Goal: Information Seeking & Learning: Learn about a topic

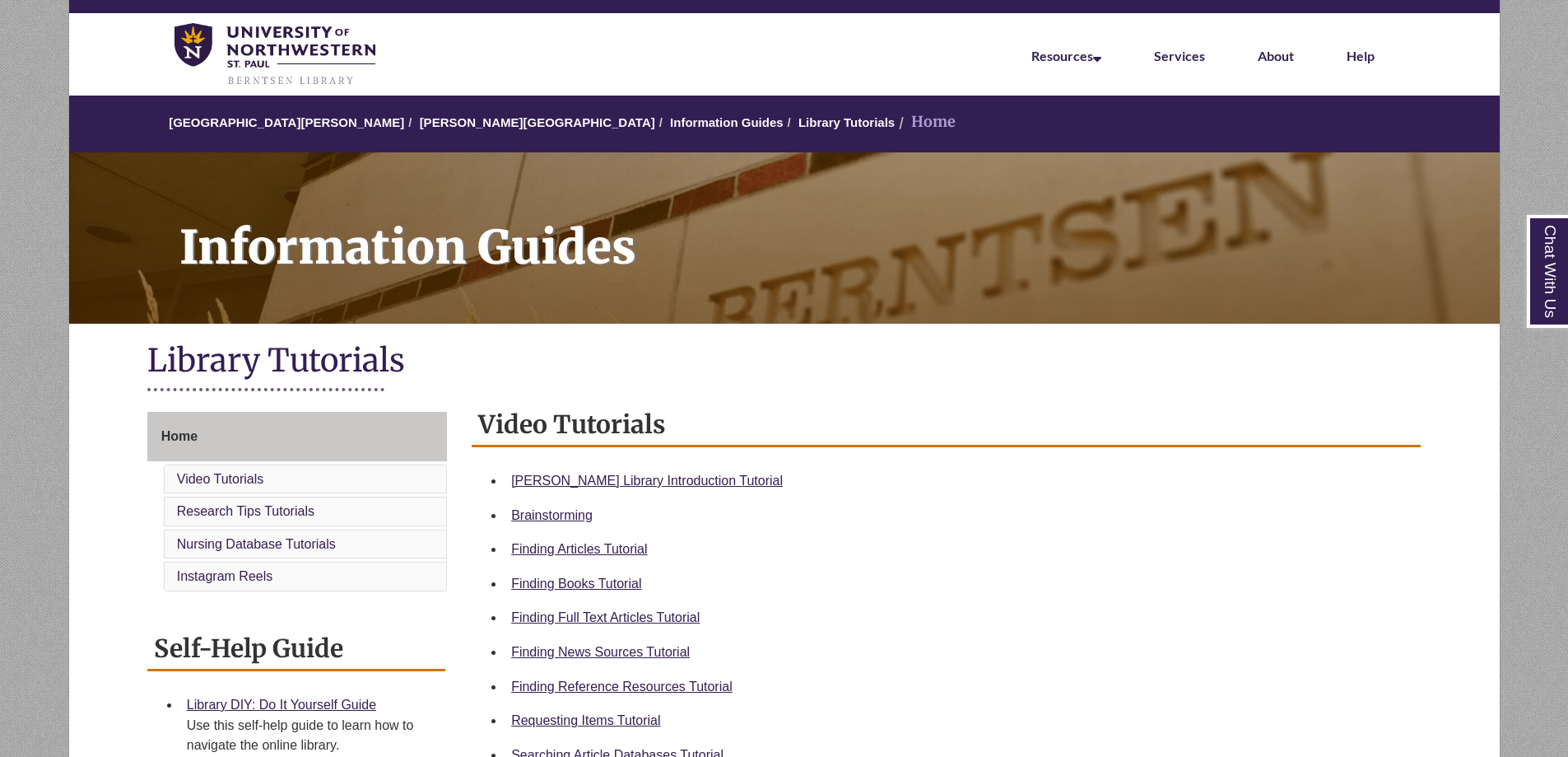
scroll to position [82, 0]
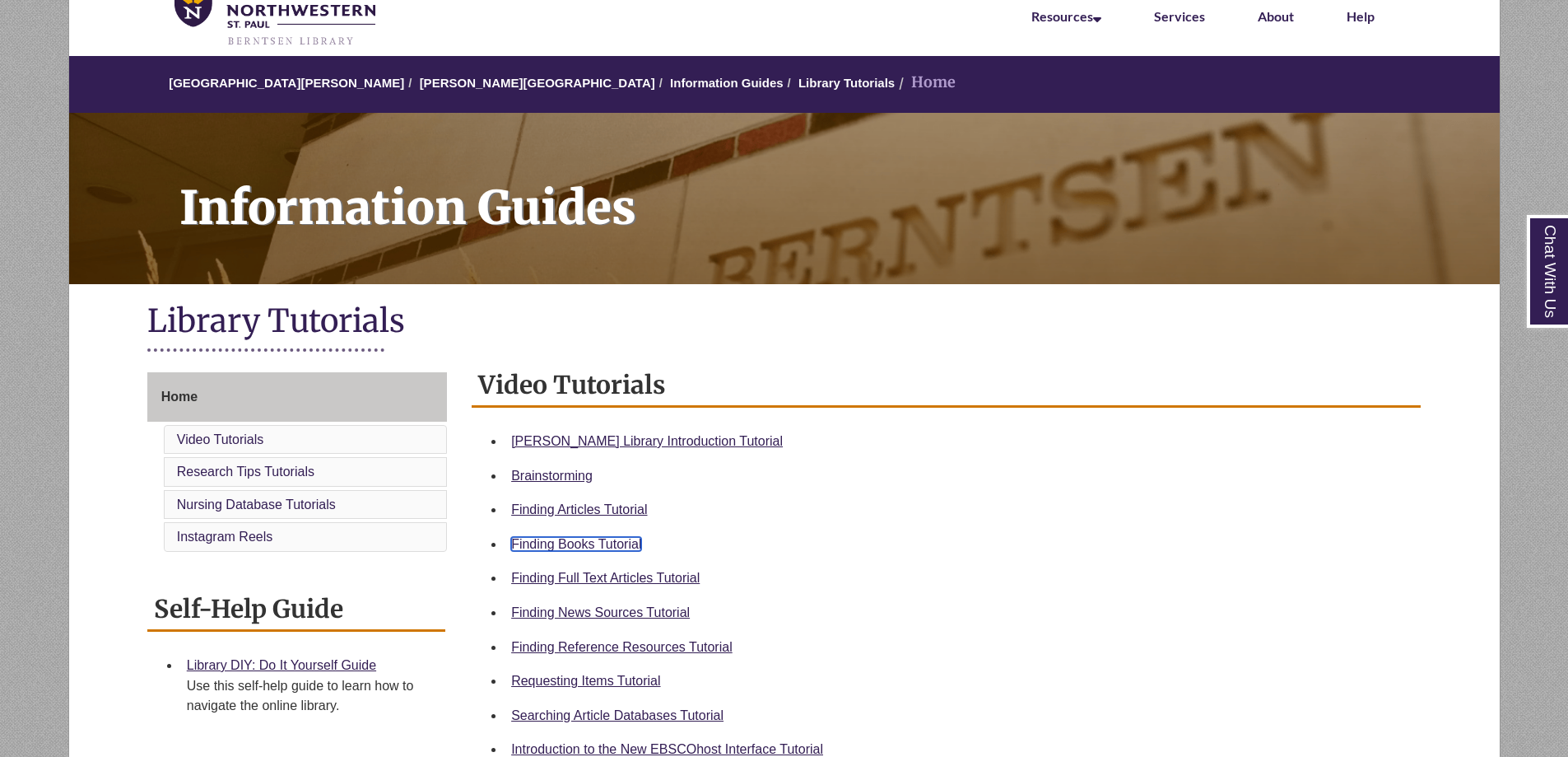
click at [546, 539] on link "Finding Books Tutorial" at bounding box center [576, 544] width 130 height 14
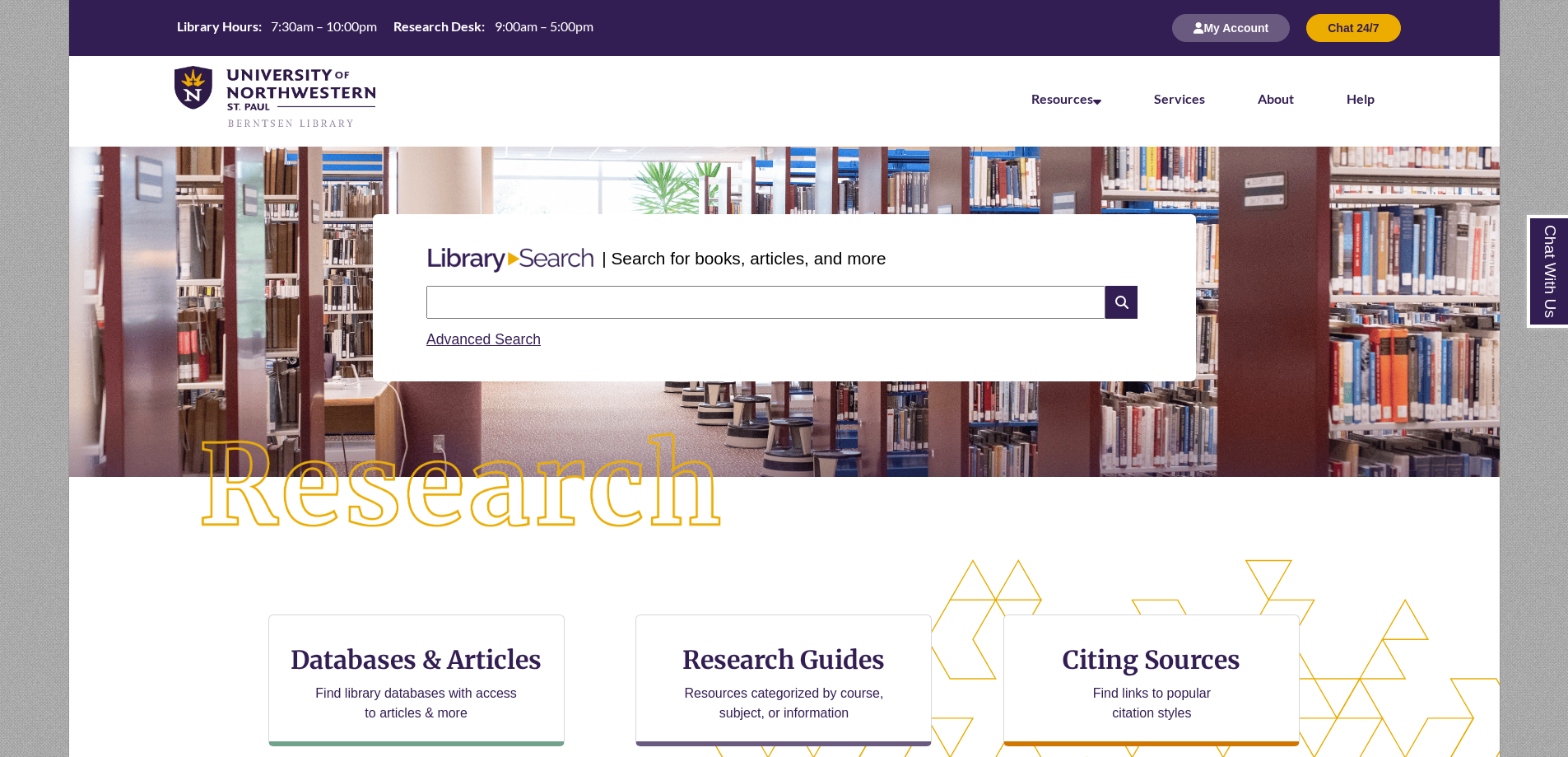
click at [503, 310] on input "text" at bounding box center [767, 302] width 680 height 33
type input "*"
type input "********"
click at [582, 306] on input "text" at bounding box center [767, 302] width 680 height 33
type input "**********"
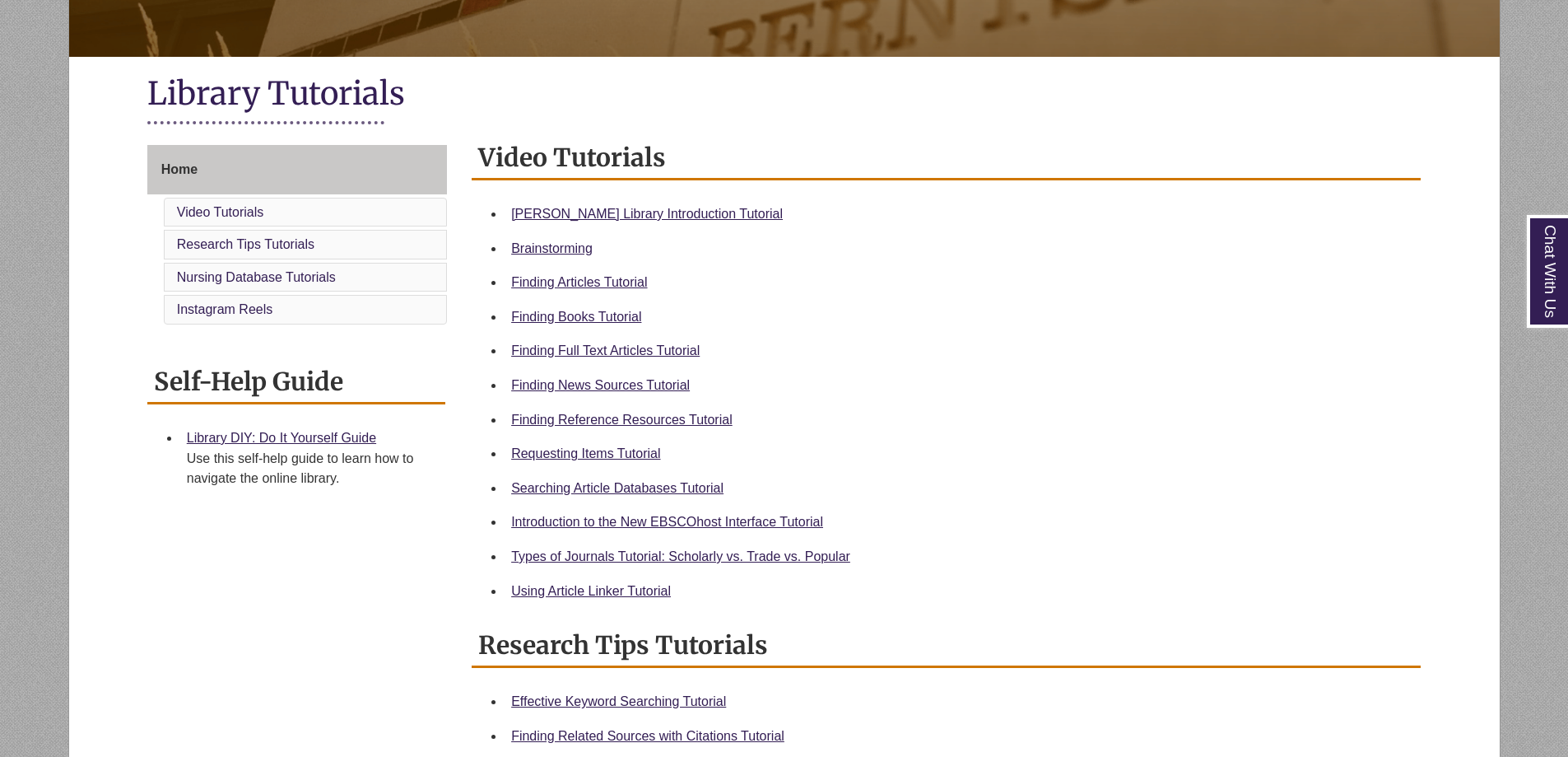
scroll to position [330, 0]
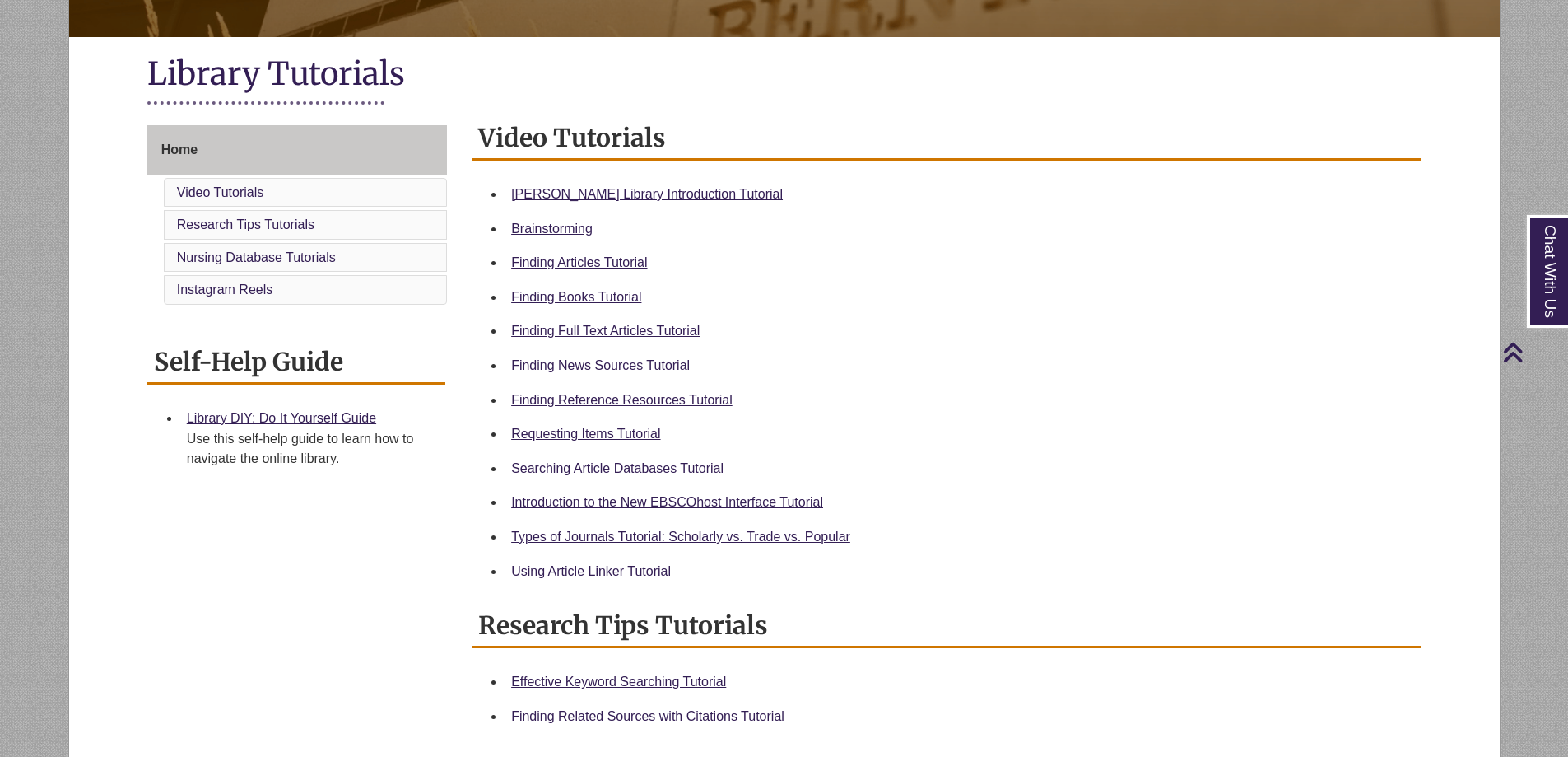
click at [364, 555] on div "Home Video Tutorials Research Tips Tutorials Nursing Database Tutorials Instagr…" at bounding box center [784, 609] width 1299 height 968
click at [571, 438] on link "Requesting Items Tutorial" at bounding box center [586, 434] width 149 height 14
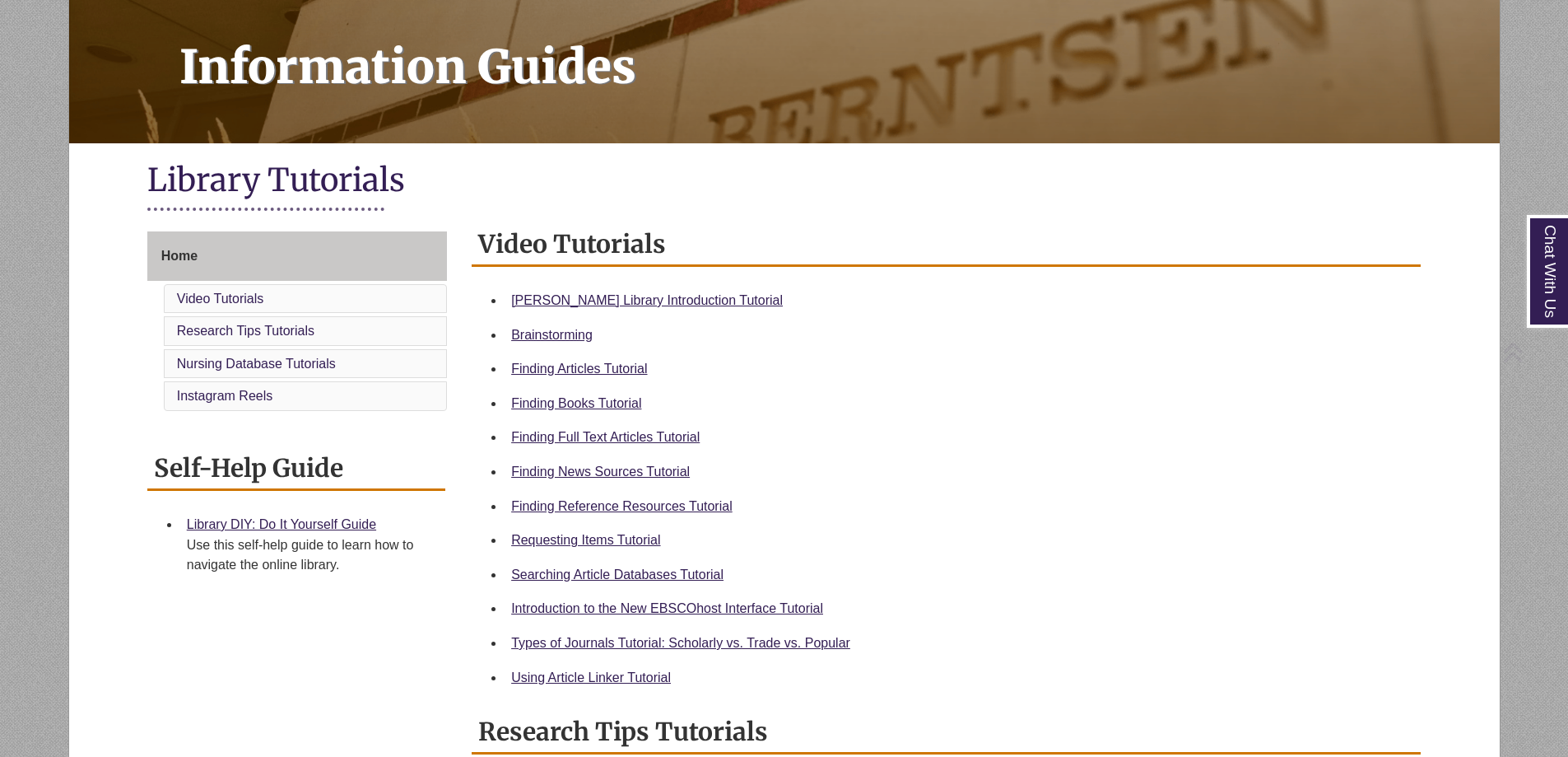
scroll to position [247, 0]
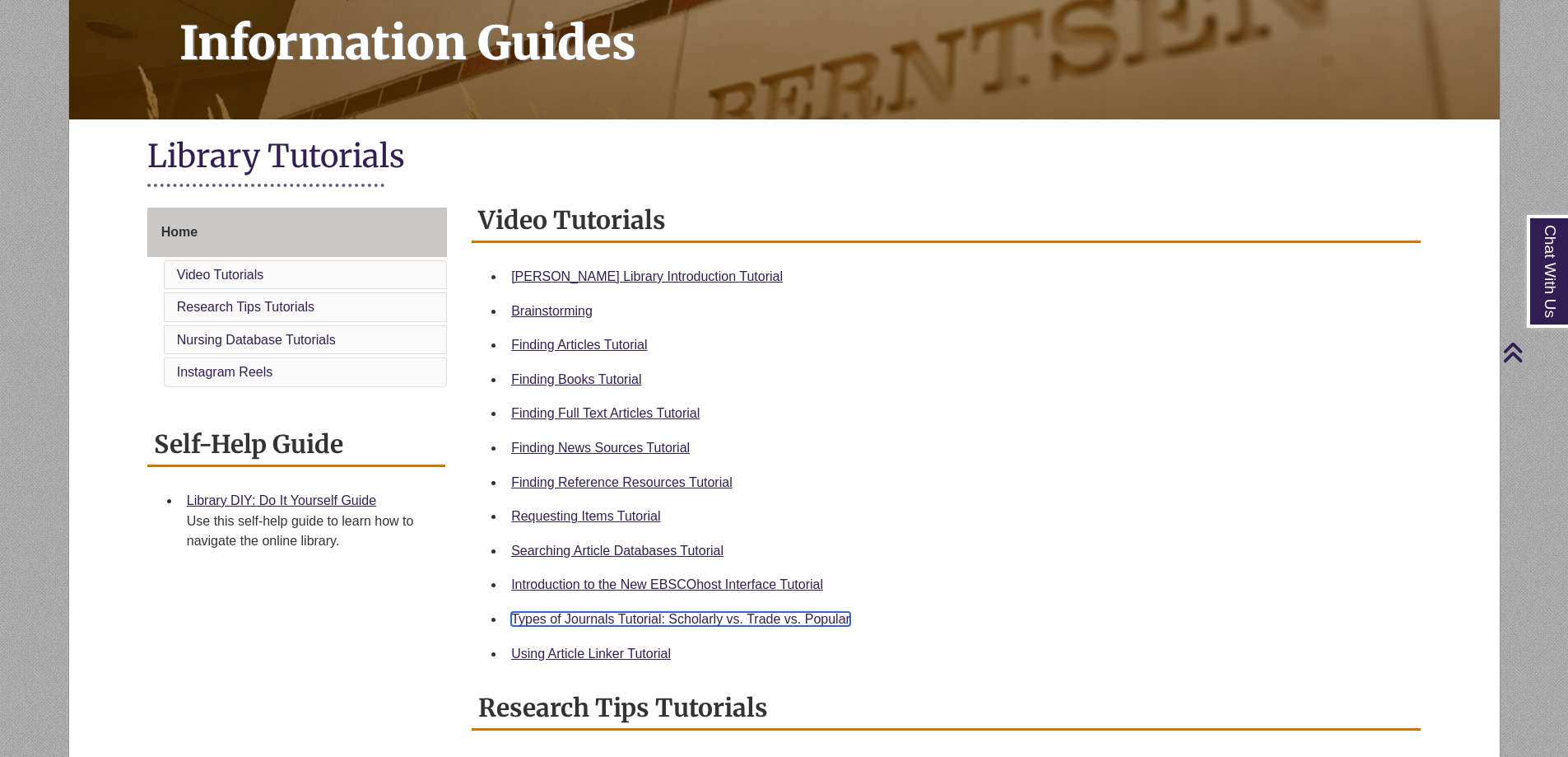
click at [661, 624] on link "Types of Journals Tutorial: Scholarly vs. Trade vs. Popular" at bounding box center [680, 619] width 339 height 14
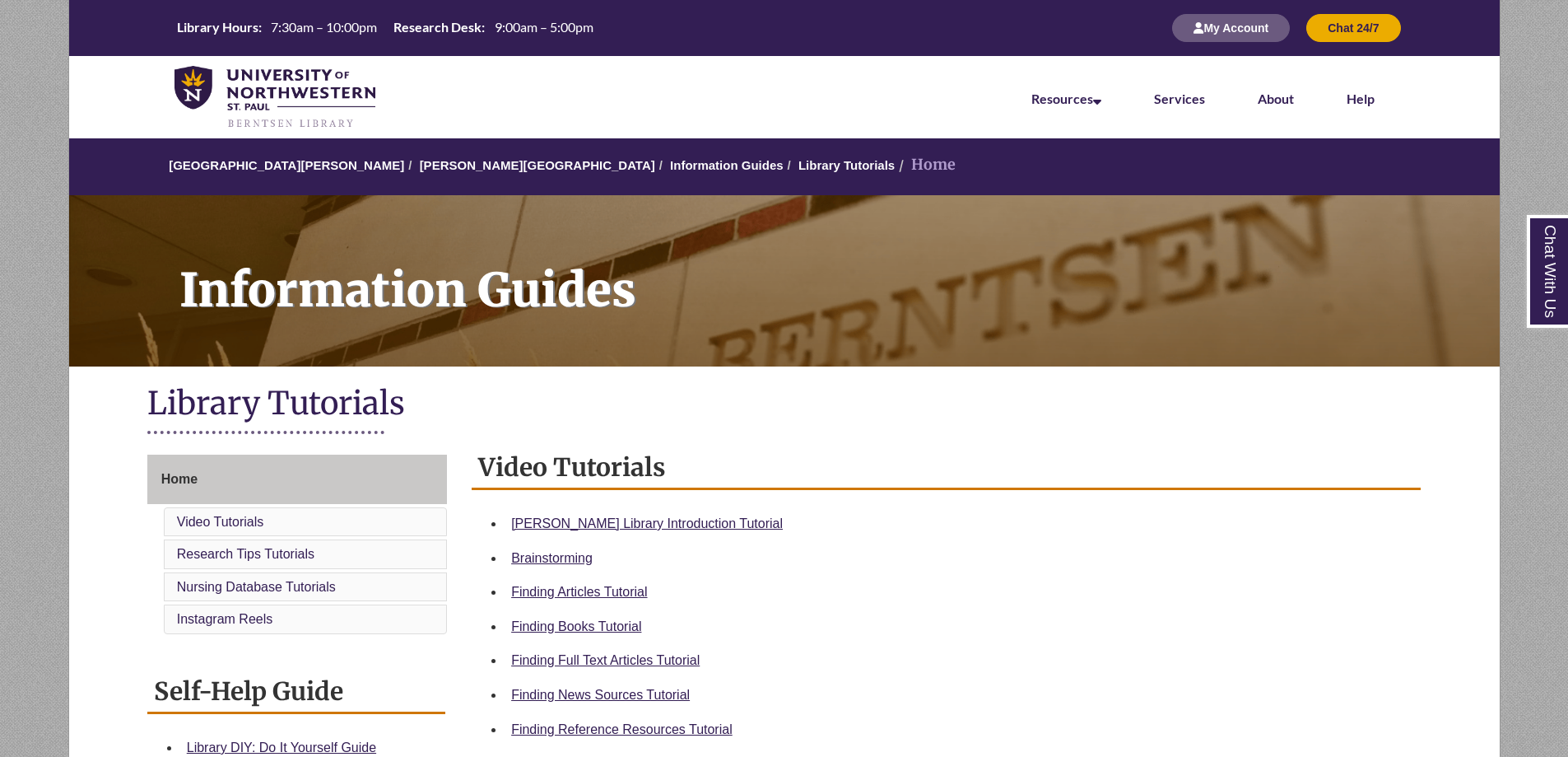
click at [588, 584] on div "Finding Articles Tutorial" at bounding box center [959, 592] width 897 height 21
click at [590, 588] on link "Finding Articles Tutorial" at bounding box center [579, 592] width 136 height 14
